Goal: Task Accomplishment & Management: Manage account settings

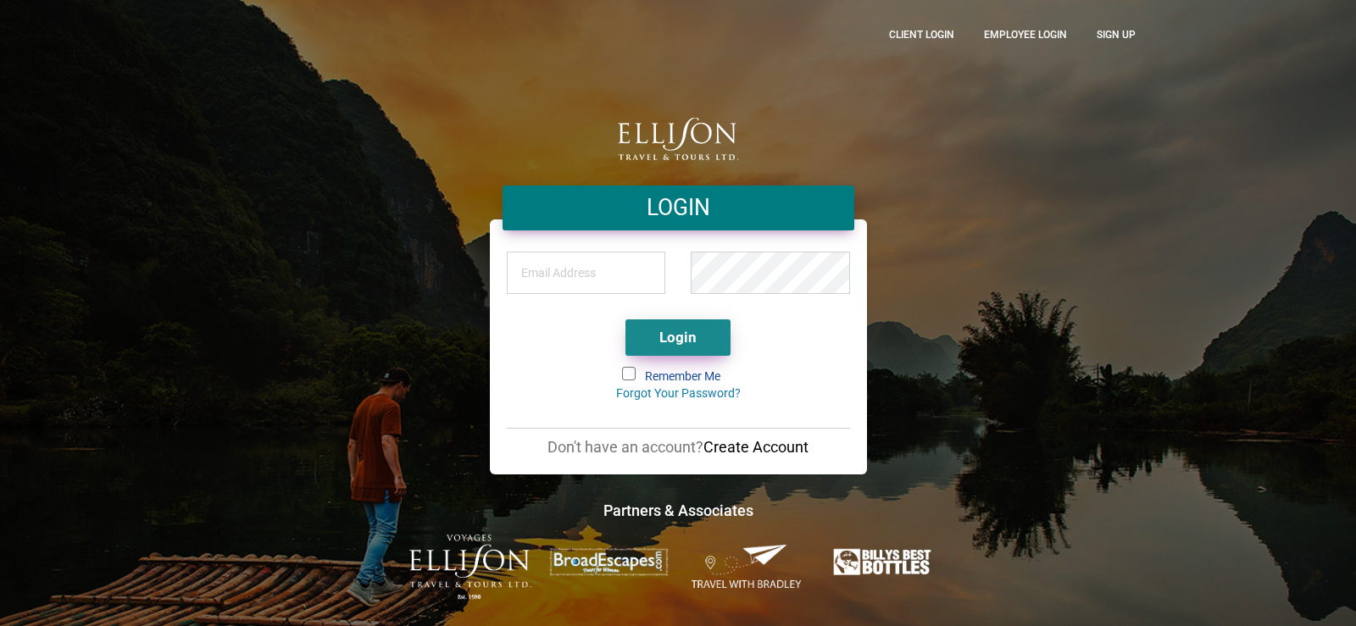
click at [701, 345] on button "Login" at bounding box center [678, 338] width 105 height 36
click at [992, 287] on div "LOGIN Login Remember Me Forgot Your Password? Don't have an account? Create Acc…" at bounding box center [678, 313] width 966 height 574
click at [578, 284] on input "email" at bounding box center [586, 273] width 159 height 42
click at [1197, 231] on div "LOGIN Login Remember Me Forgot Your Password? Don't have an account? Create Acc…" at bounding box center [678, 313] width 1356 height 626
